Goal: Task Accomplishment & Management: Use online tool/utility

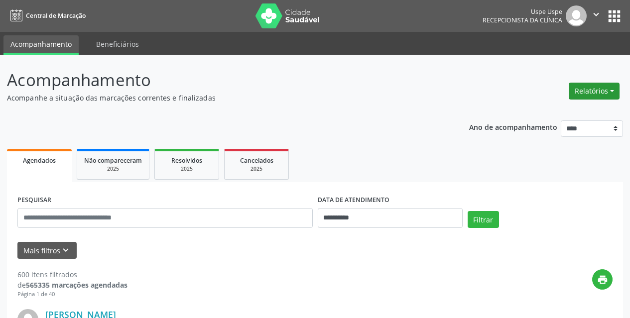
click at [577, 95] on button "Relatórios" at bounding box center [594, 91] width 51 height 17
click at [562, 112] on link "Agendamentos" at bounding box center [566, 113] width 107 height 14
select select "*"
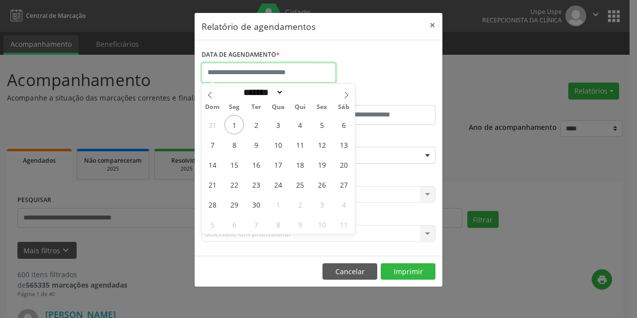
click at [320, 76] on input "text" at bounding box center [269, 73] width 134 height 20
click at [251, 126] on span "2" at bounding box center [256, 124] width 19 height 19
type input "**********"
click at [251, 126] on span "2" at bounding box center [256, 124] width 19 height 19
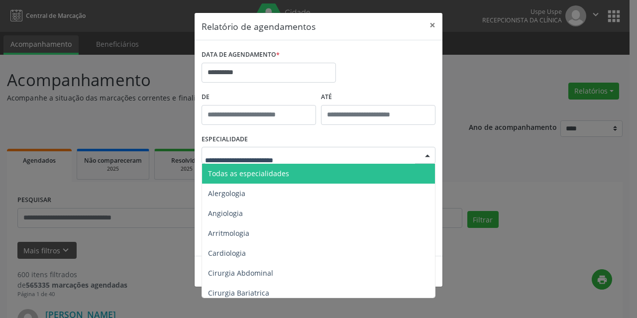
click at [300, 170] on span "Todas as especialidades" at bounding box center [319, 174] width 235 height 20
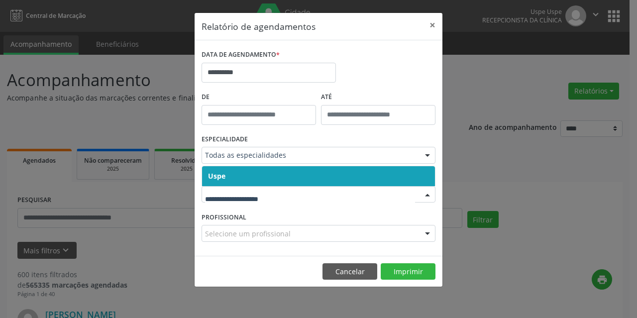
click at [308, 176] on span "Uspe" at bounding box center [318, 176] width 233 height 20
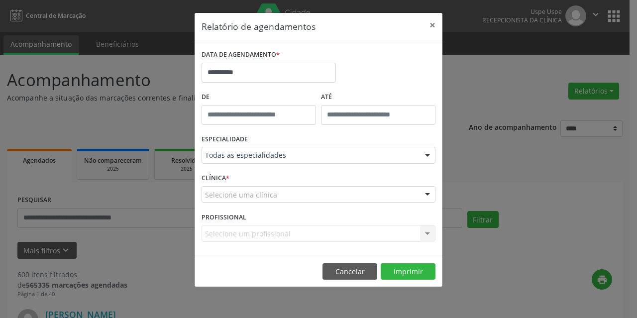
click at [305, 185] on div "CLÍNICA * Selecione uma clínica Uspe Nenhum resultado encontrado para: " " Não …" at bounding box center [318, 190] width 239 height 39
click at [302, 199] on div "Selecione uma clínica" at bounding box center [319, 194] width 234 height 17
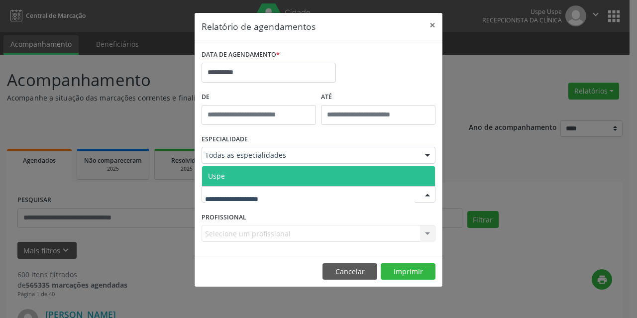
click at [300, 181] on span "Uspe" at bounding box center [318, 176] width 233 height 20
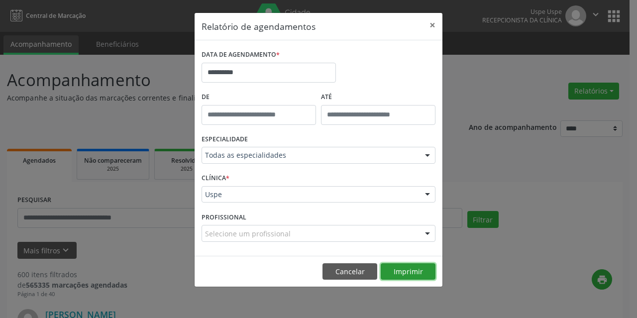
click at [403, 269] on button "Imprimir" at bounding box center [408, 271] width 55 height 17
click at [433, 25] on button "×" at bounding box center [433, 25] width 20 height 24
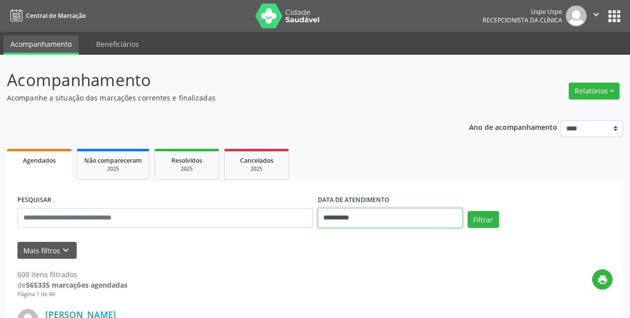
click at [372, 217] on input "**********" at bounding box center [390, 218] width 145 height 20
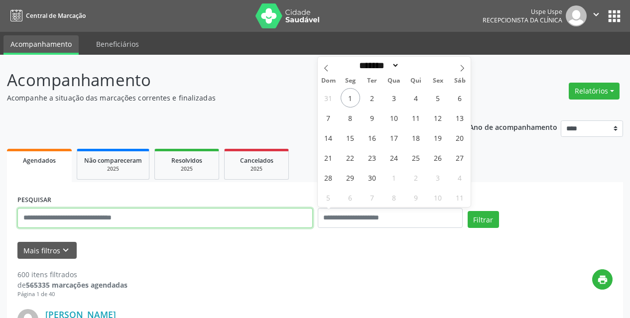
click at [230, 217] on input "text" at bounding box center [164, 218] width 295 height 20
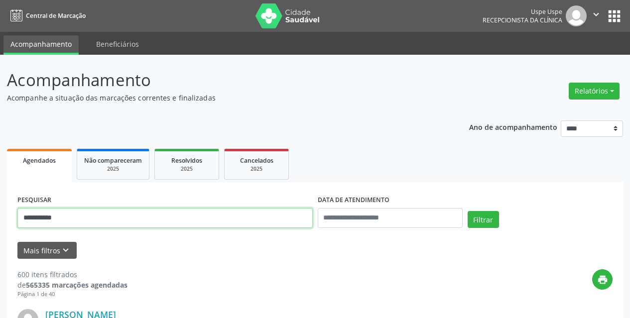
type input "**********"
click at [468, 211] on button "Filtrar" at bounding box center [483, 219] width 31 height 17
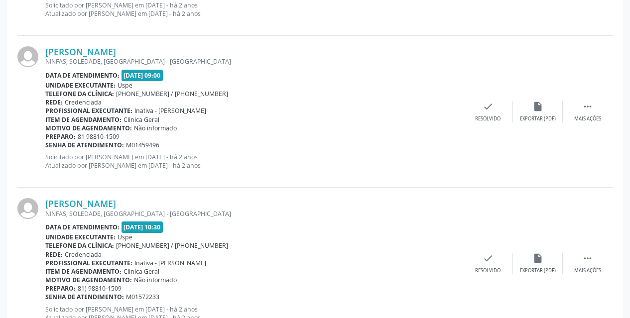
scroll to position [2308, 0]
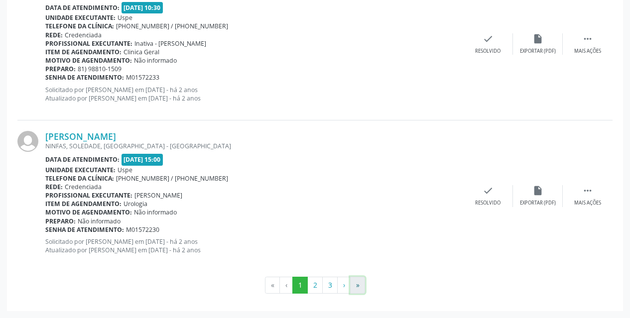
click at [359, 283] on button "»" at bounding box center [357, 285] width 15 height 17
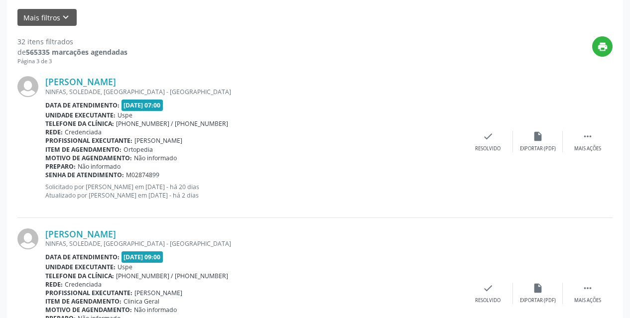
scroll to position [231, 0]
